Goal: Information Seeking & Learning: Learn about a topic

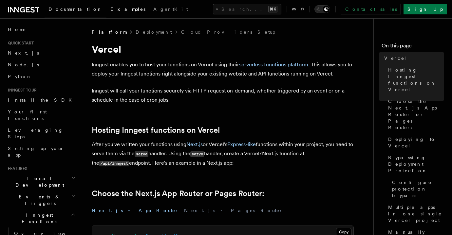
click at [106, 3] on link "Examples" at bounding box center [127, 10] width 43 height 16
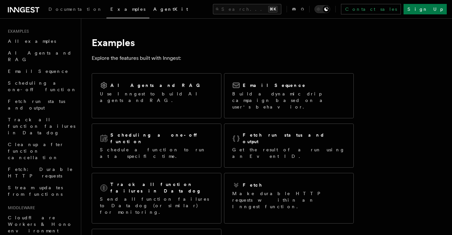
click at [149, 17] on link "AgentKit" at bounding box center [170, 10] width 43 height 16
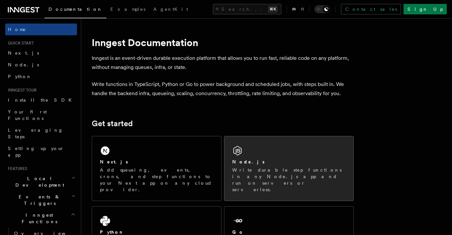
click at [243, 154] on div "Node.js Write durable step functions in any Node.js app and run on servers or s…" at bounding box center [288, 168] width 129 height 64
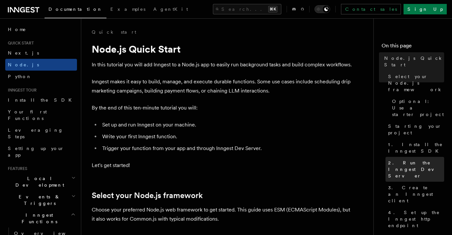
click at [403, 160] on span "2. Run the Inngest Dev Server" at bounding box center [416, 170] width 56 height 20
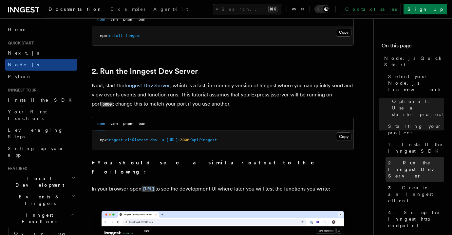
scroll to position [506, 0]
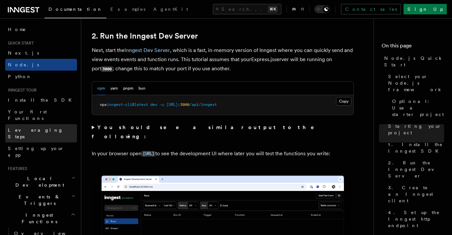
click at [33, 127] on span "Leveraging Steps" at bounding box center [42, 133] width 69 height 13
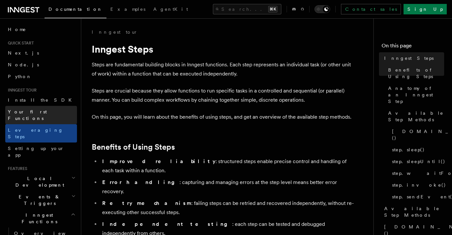
click at [33, 110] on span "Your first Functions" at bounding box center [27, 115] width 39 height 12
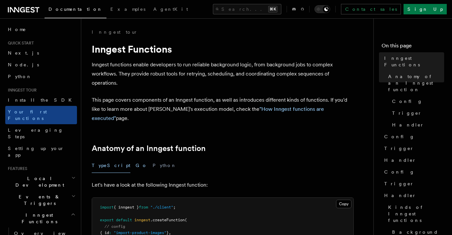
click at [135, 158] on button "Go" at bounding box center [141, 165] width 12 height 15
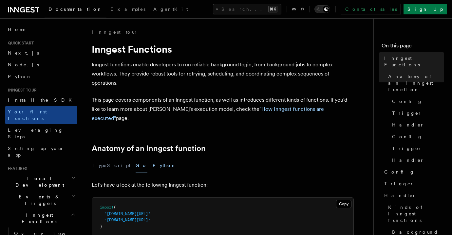
click at [153, 158] on button "Python" at bounding box center [165, 165] width 24 height 15
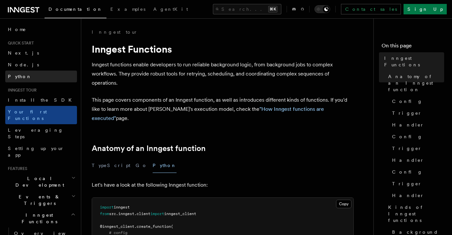
click at [13, 78] on span "Python" at bounding box center [20, 76] width 24 height 5
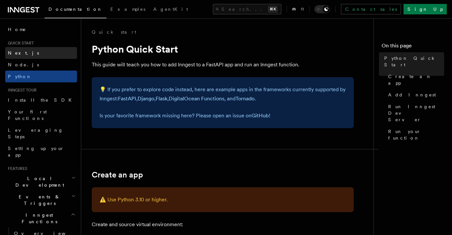
click at [15, 48] on link "Next.js" at bounding box center [41, 53] width 72 height 12
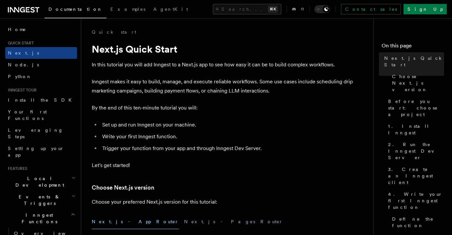
click at [13, 41] on span "Quick start" at bounding box center [19, 43] width 28 height 5
click at [10, 26] on link "Home" at bounding box center [41, 30] width 72 height 12
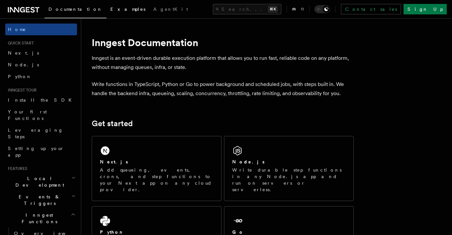
click at [106, 14] on link "Examples" at bounding box center [127, 10] width 43 height 16
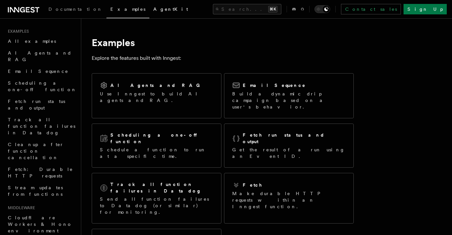
click at [149, 5] on link "AgentKit" at bounding box center [170, 10] width 43 height 16
